Goal: Task Accomplishment & Management: Use online tool/utility

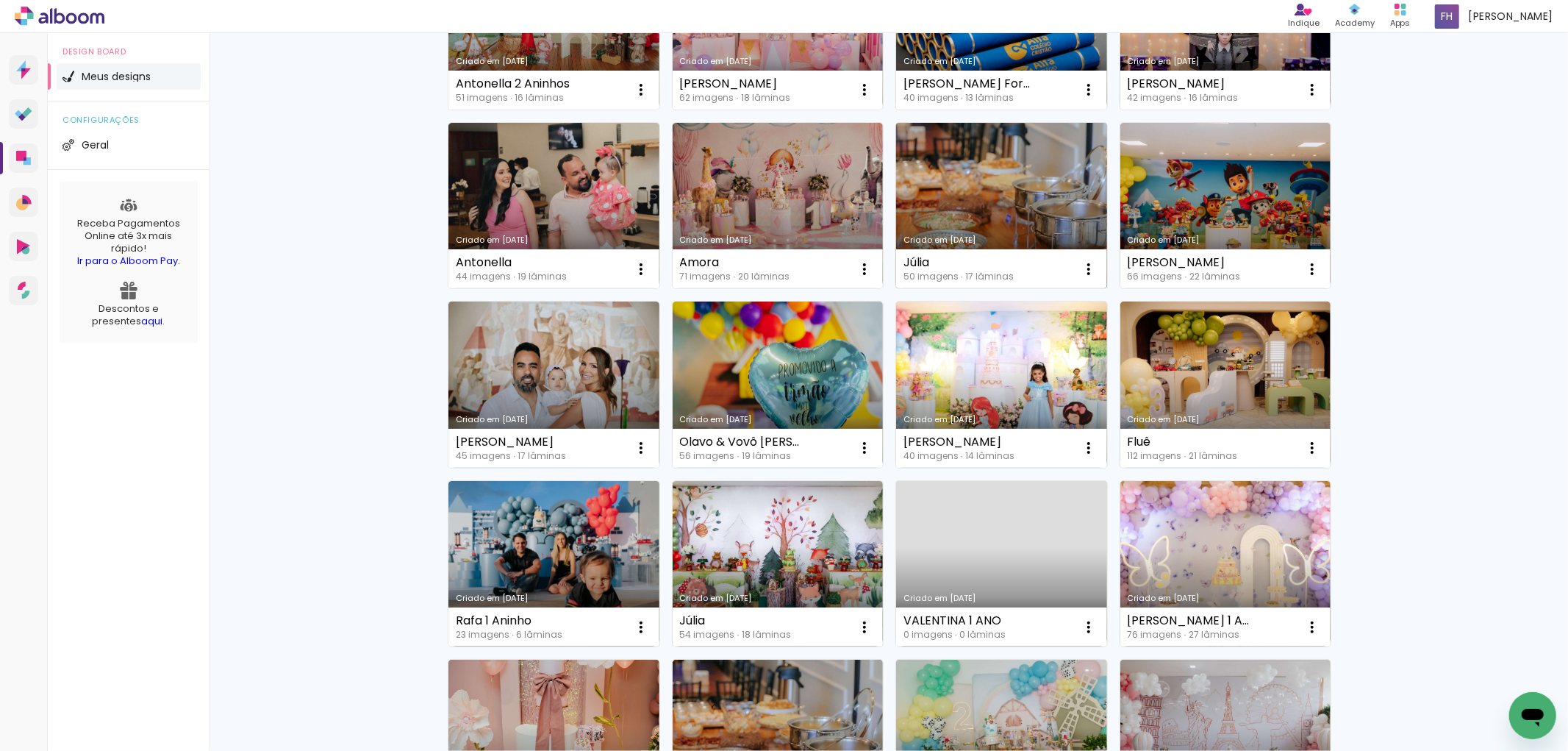
scroll to position [408, 0]
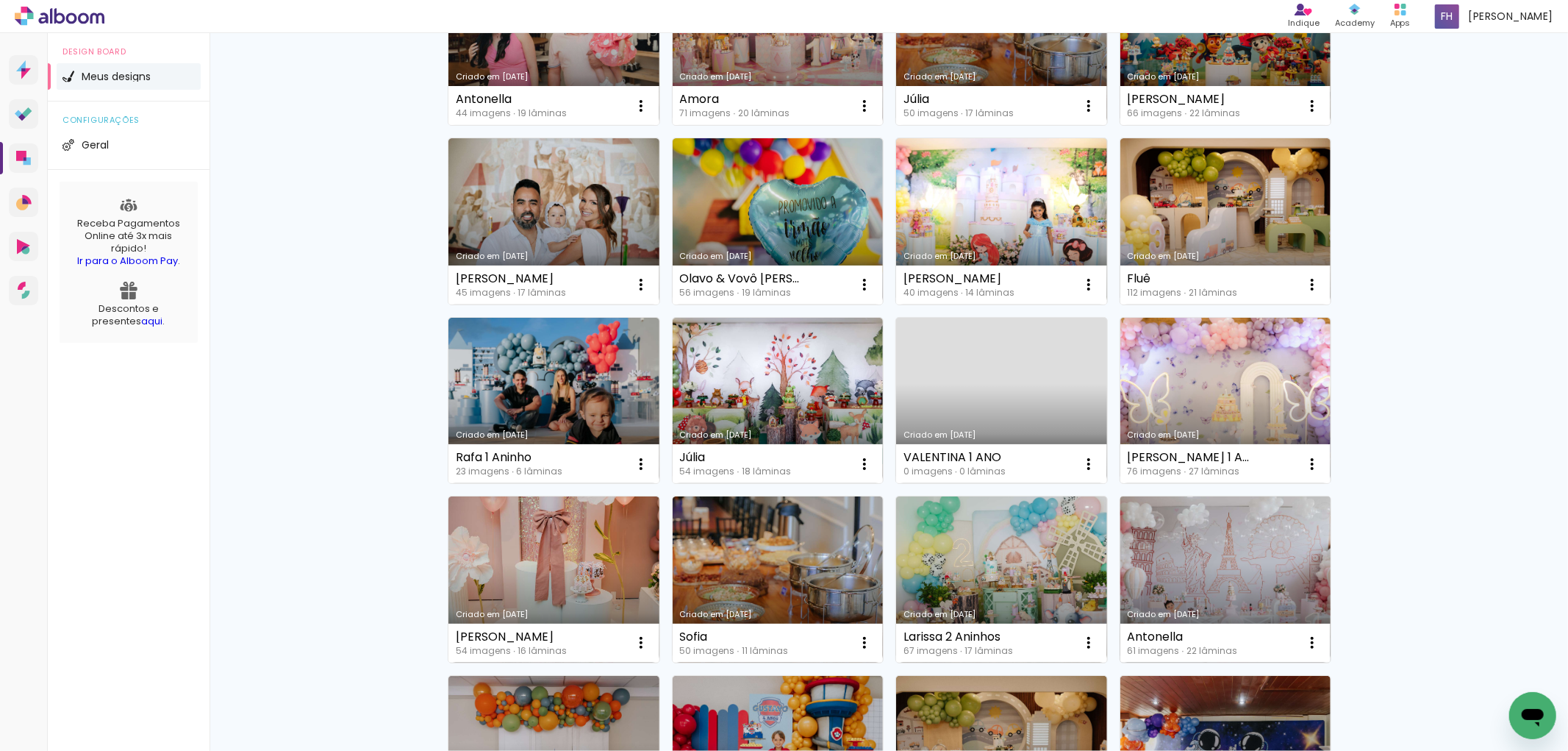
click at [1177, 560] on link "Criado em [DATE]" at bounding box center [1225, 579] width 211 height 166
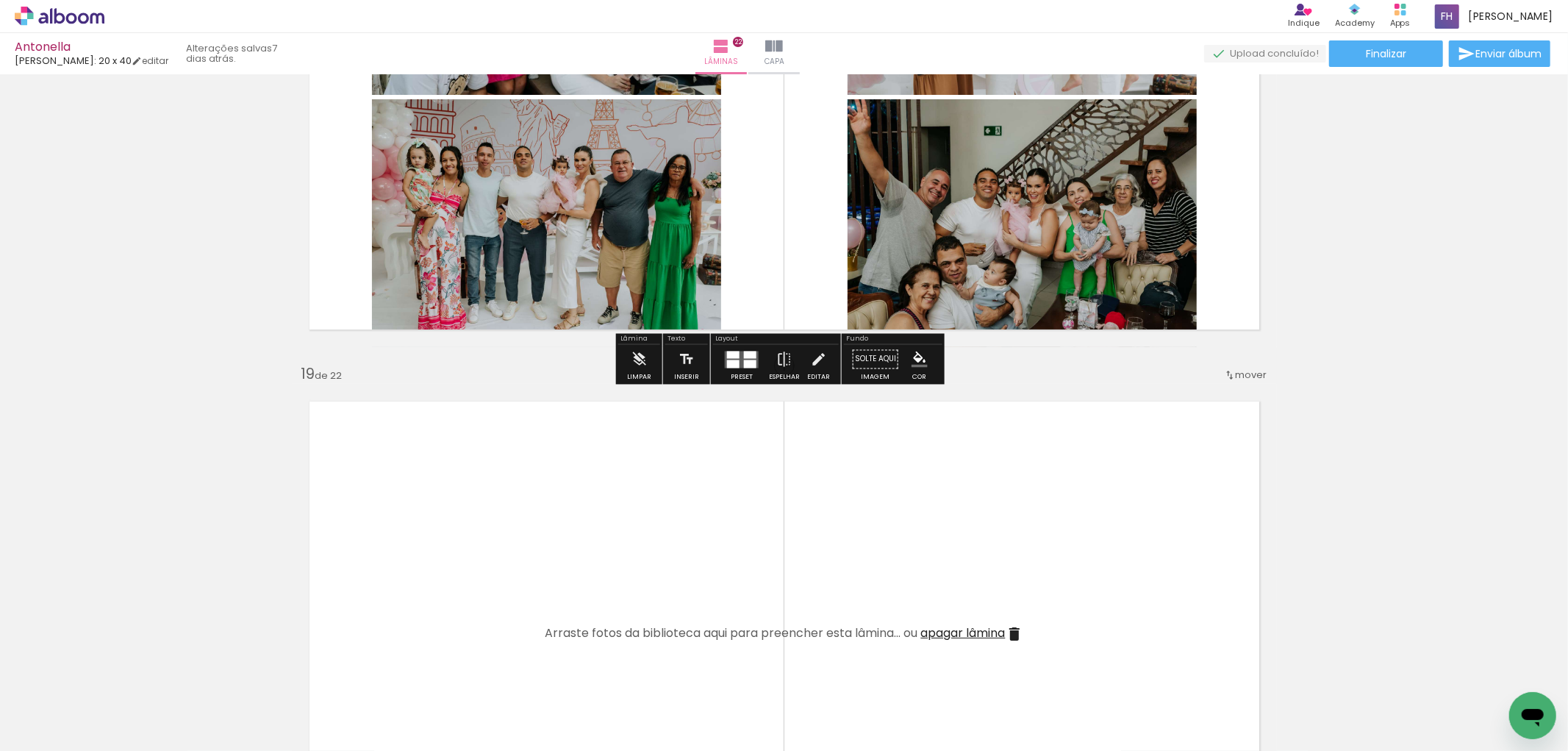
scroll to position [9805, 0]
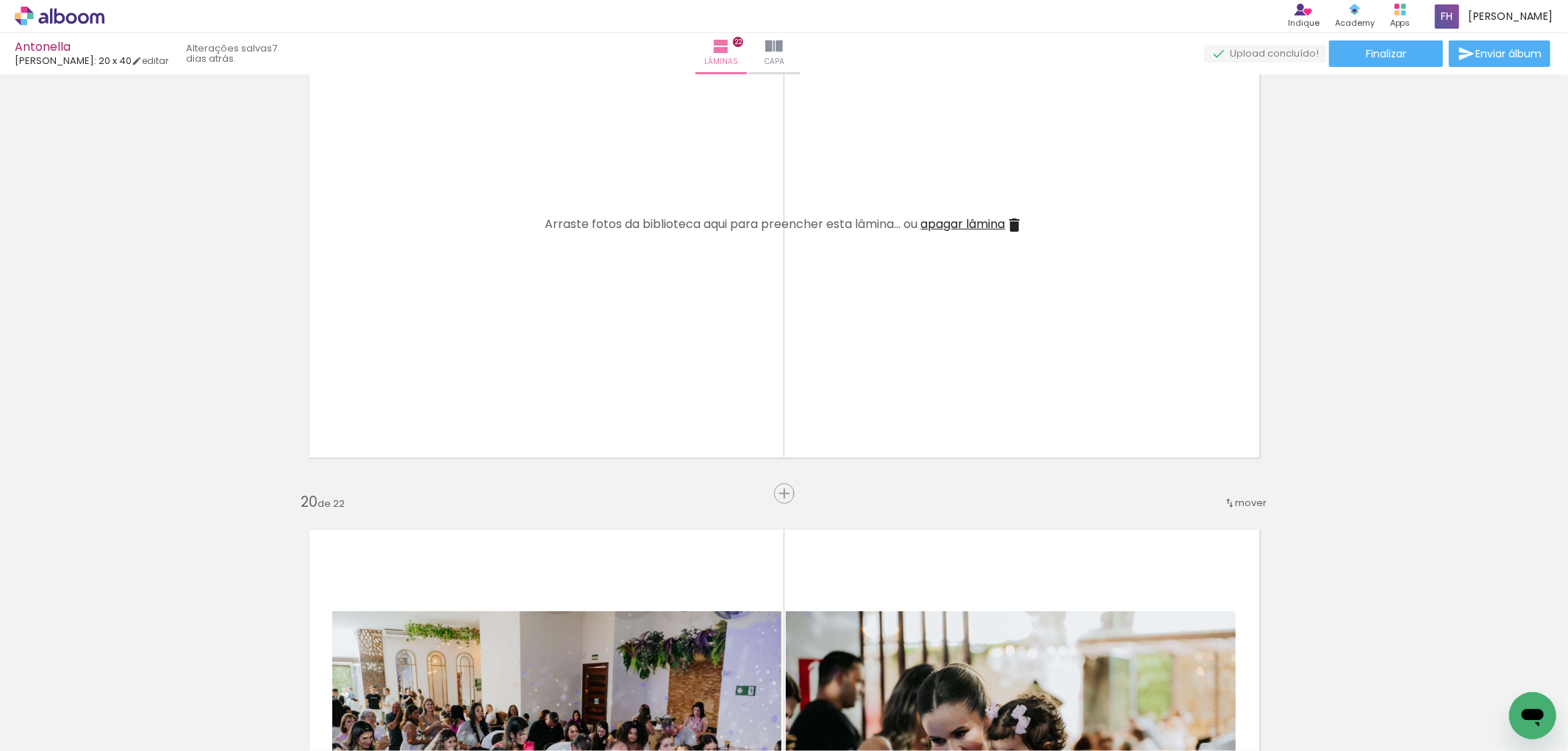
click at [968, 222] on span "apagar lâmina" at bounding box center [963, 224] width 85 height 17
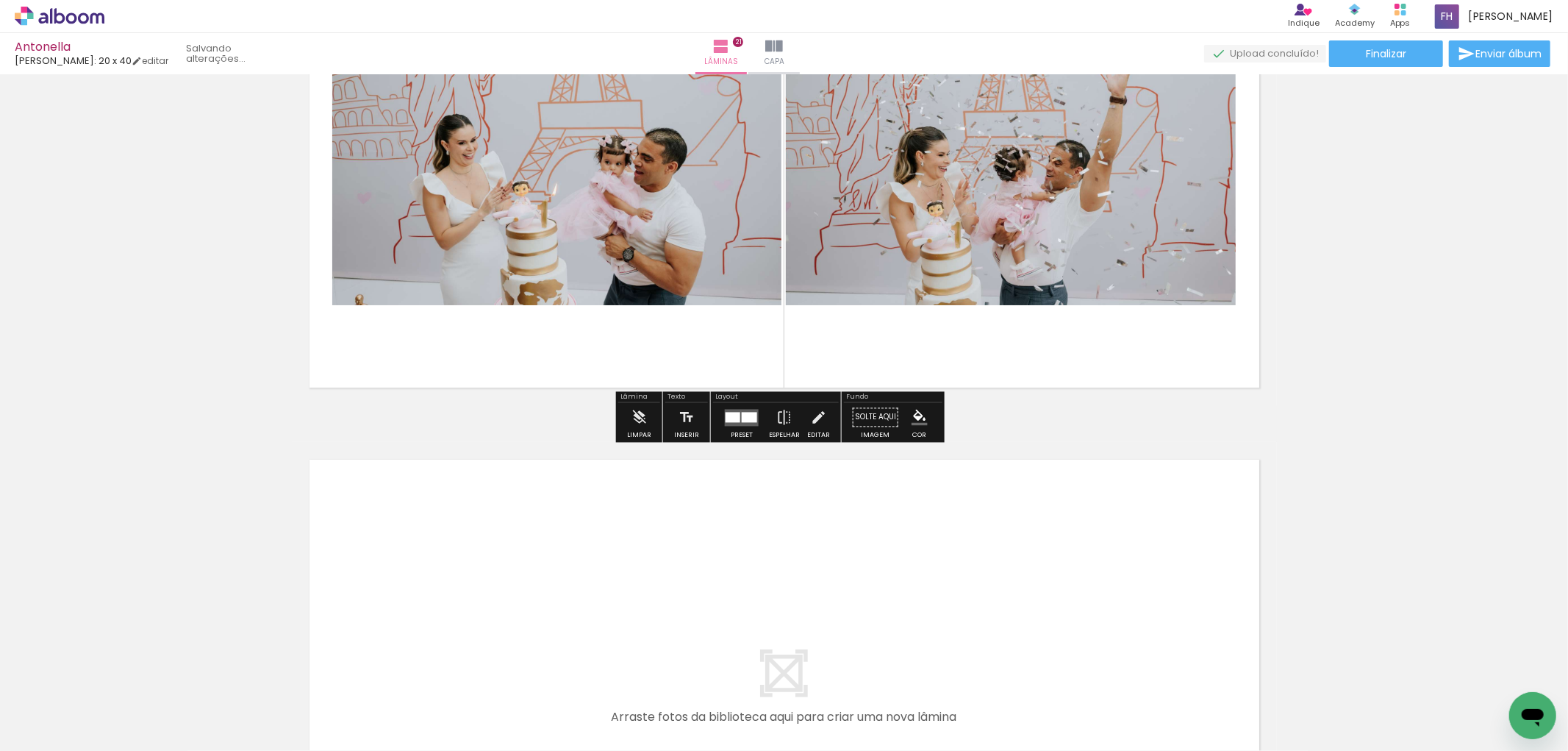
scroll to position [11282, 0]
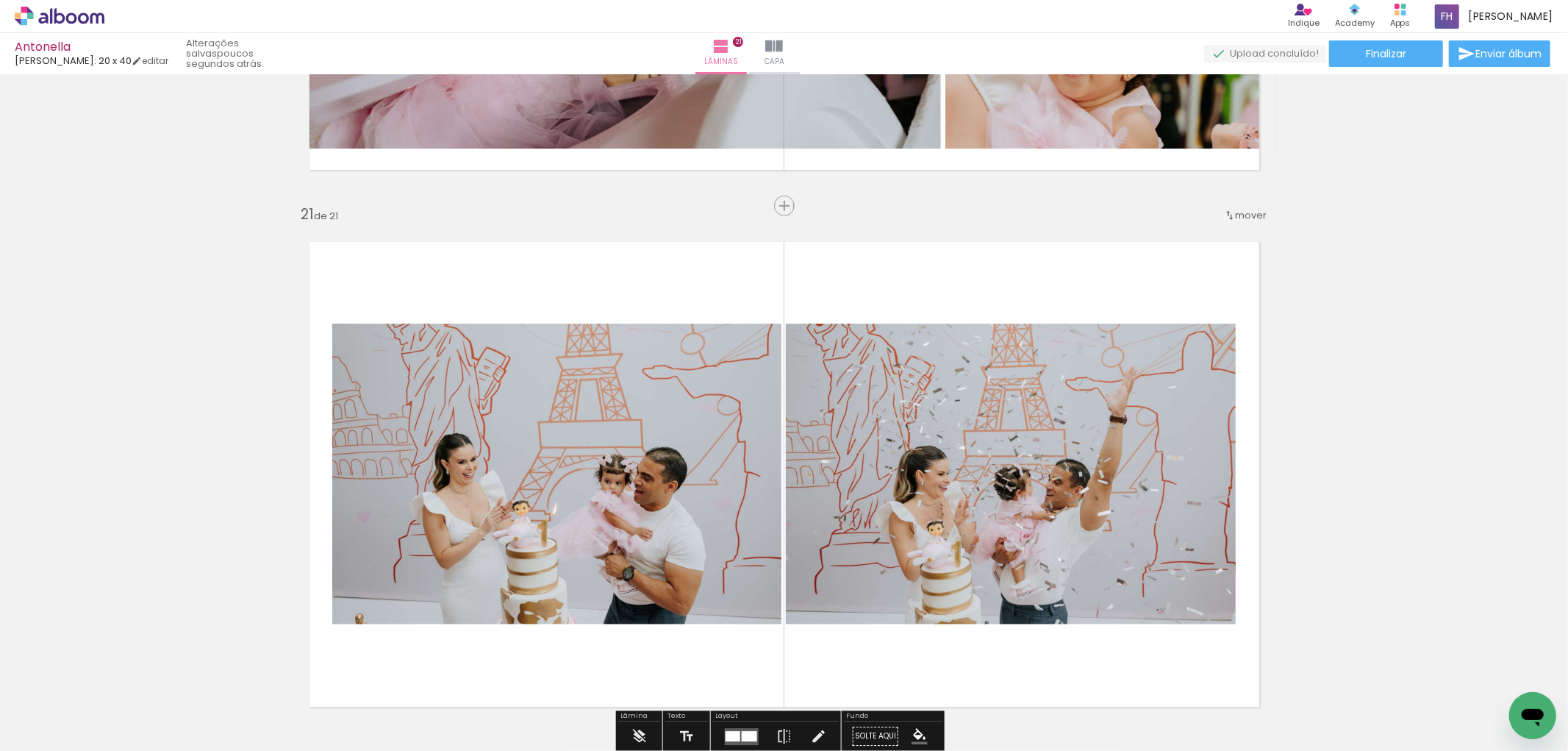
scroll to position [10220, 0]
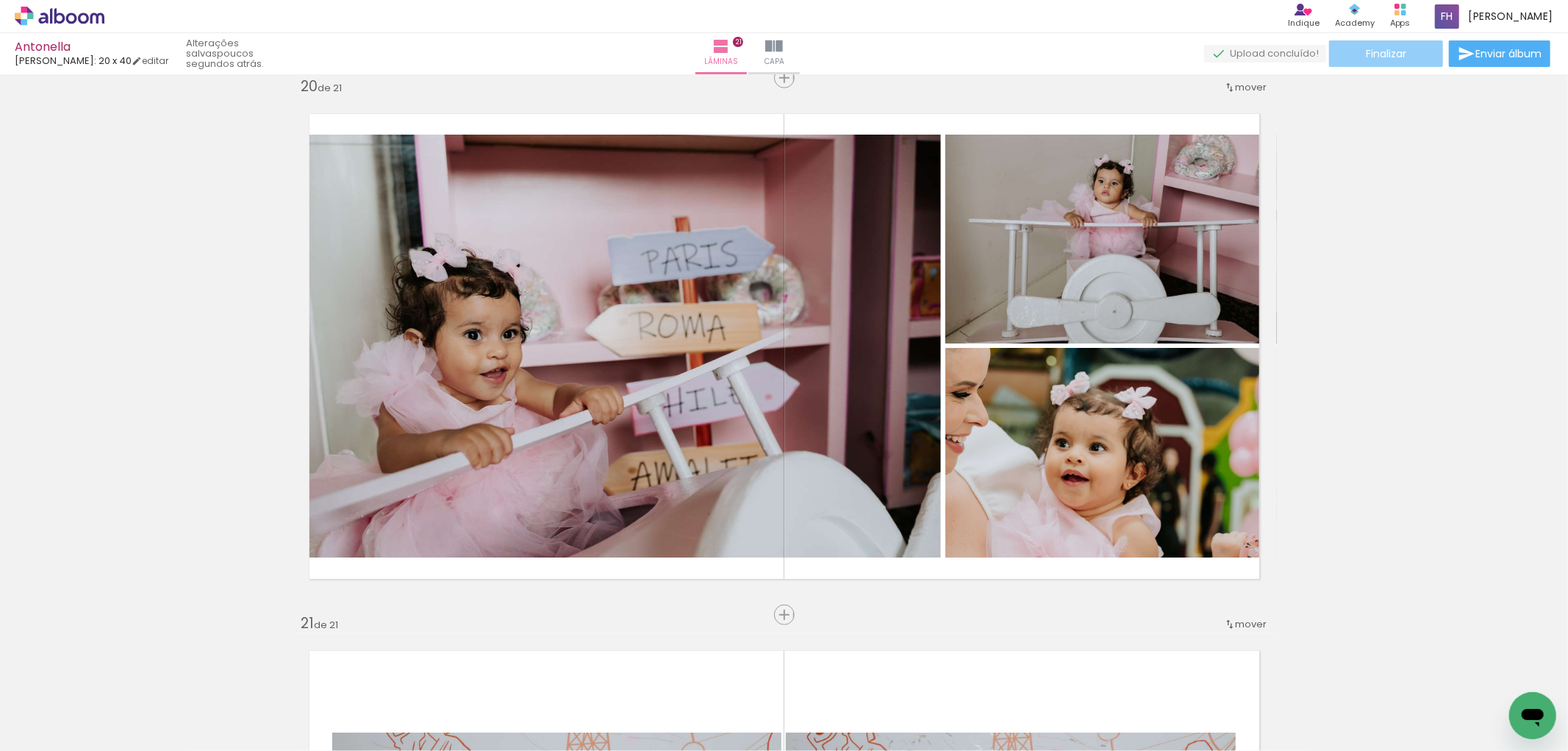
click at [1408, 59] on paper-button "Finalizar" at bounding box center [1386, 54] width 114 height 26
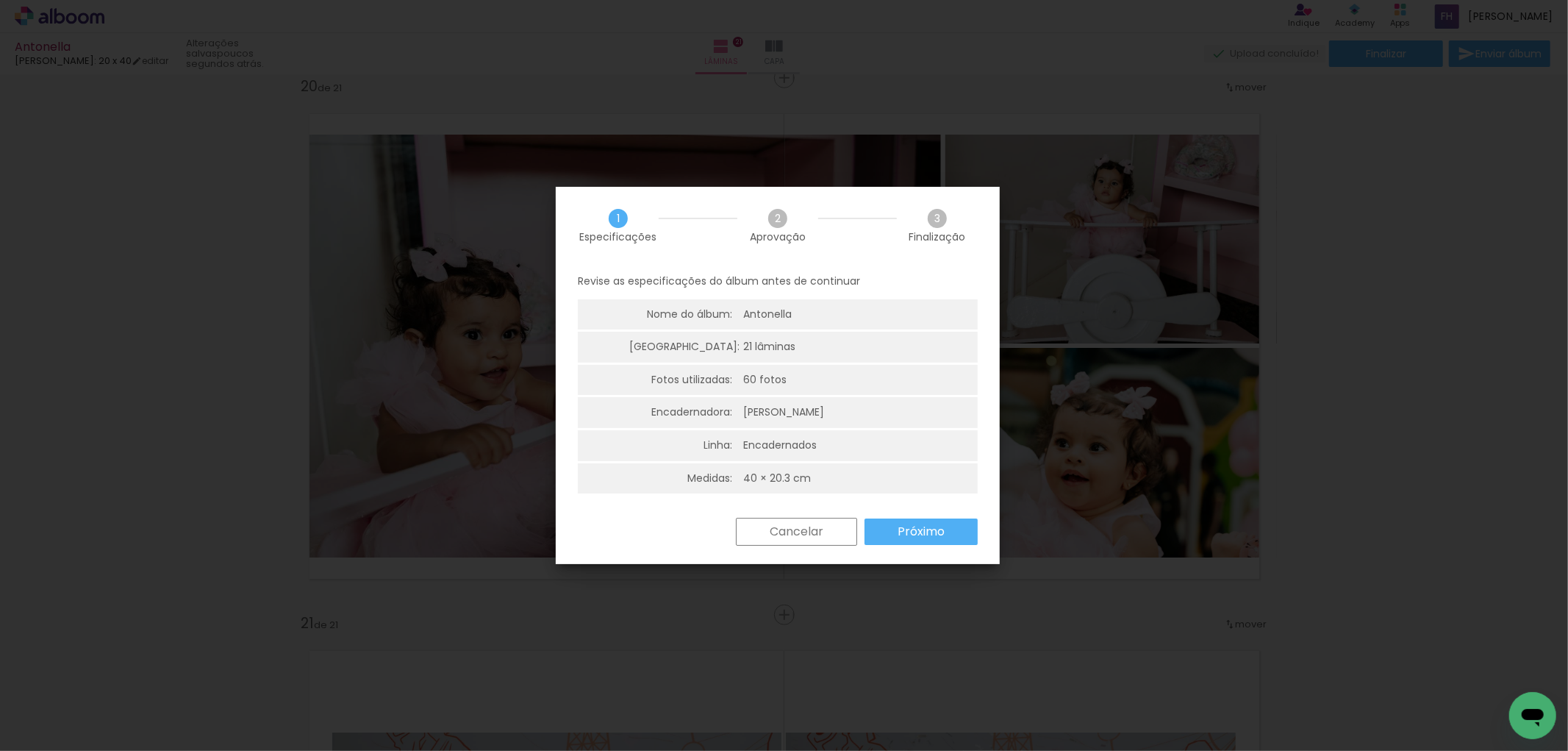
click at [890, 533] on paper-button "Próximo" at bounding box center [921, 531] width 113 height 26
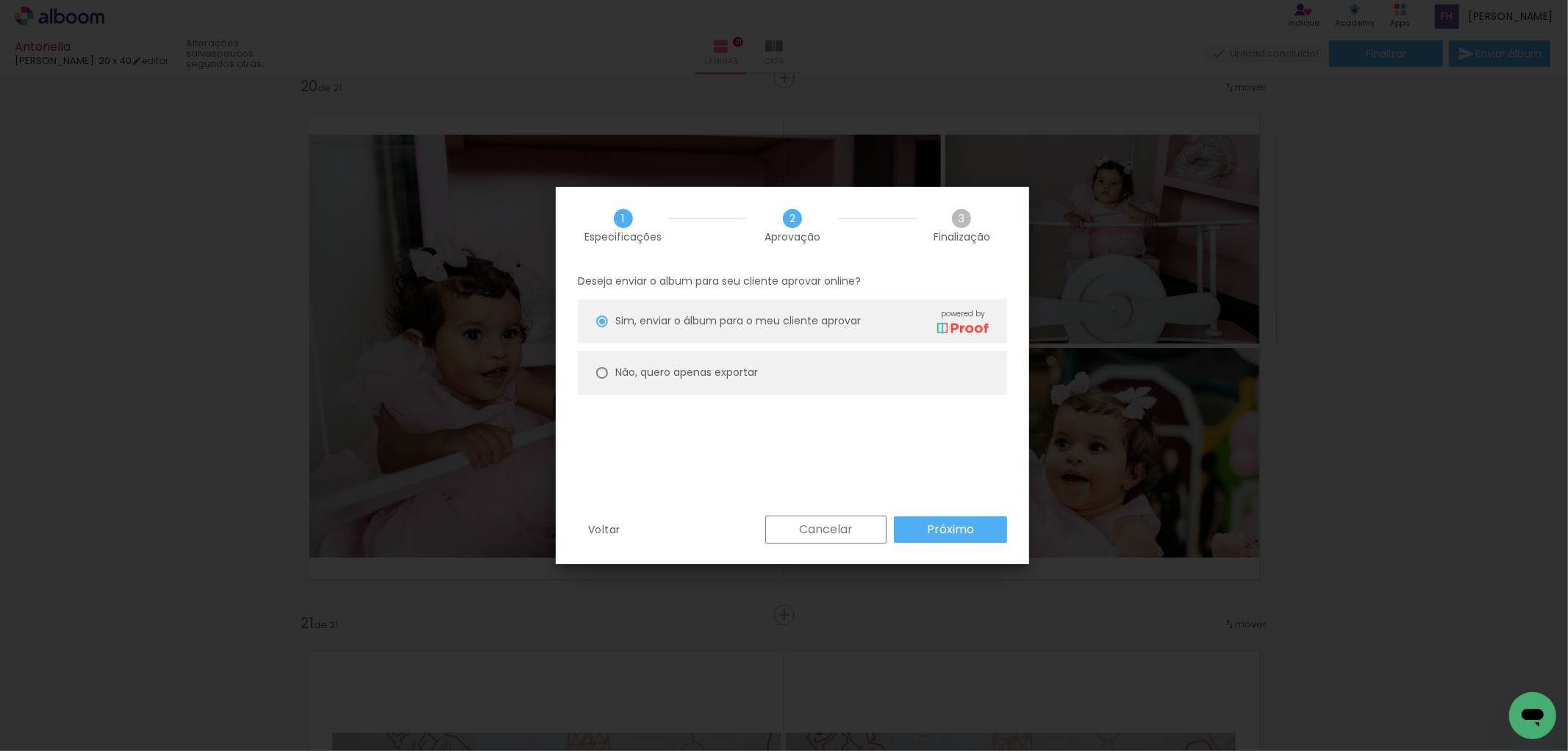
click at [0, 0] on slot "Não, quero apenas exportar" at bounding box center [0, 0] width 0 height 0
type paper-radio-button "on"
click at [0, 0] on slot "Próximo" at bounding box center [0, 0] width 0 height 0
type input "Alta, 300 DPI"
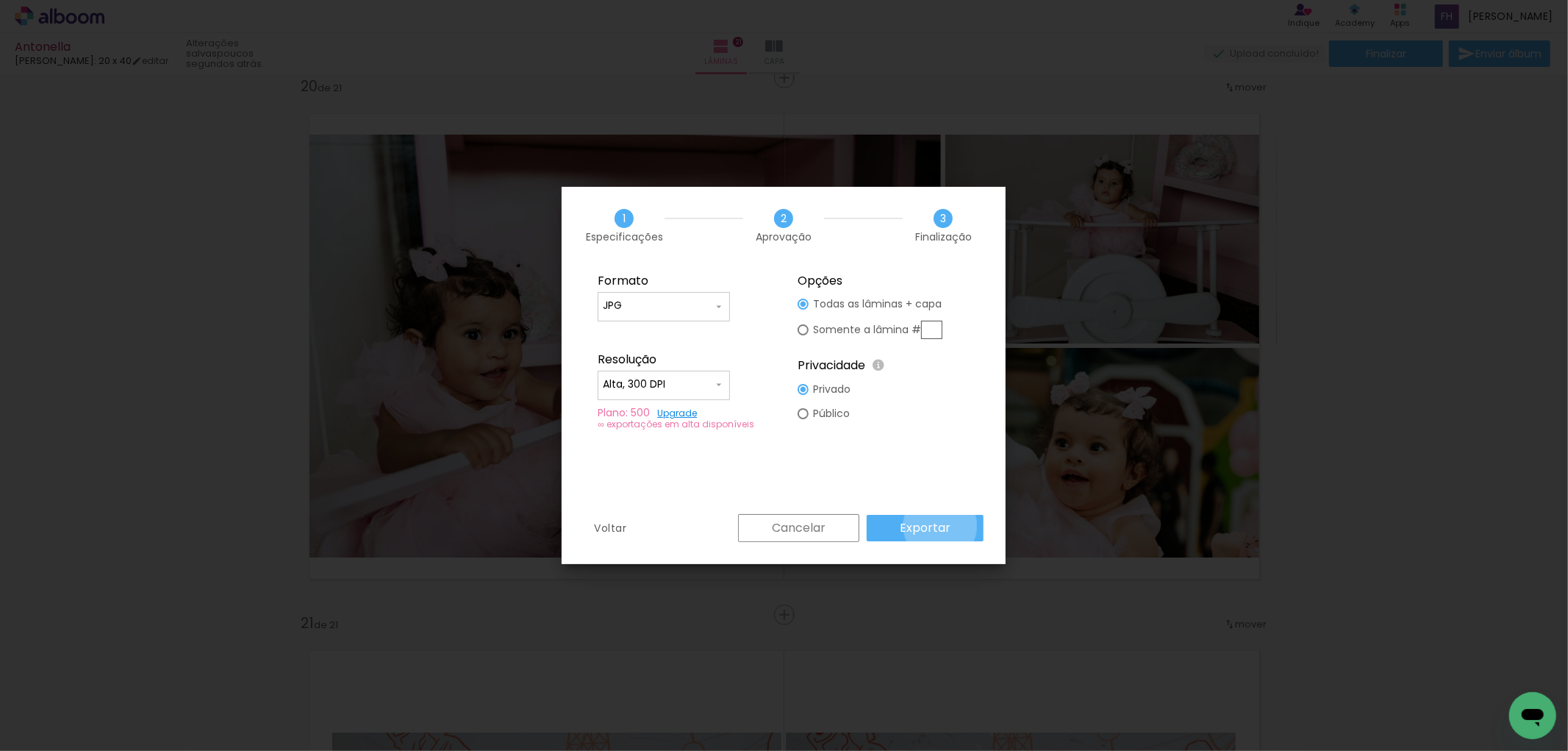
click at [0, 0] on slot "Exportar" at bounding box center [0, 0] width 0 height 0
